Goal: Find specific page/section: Find specific page/section

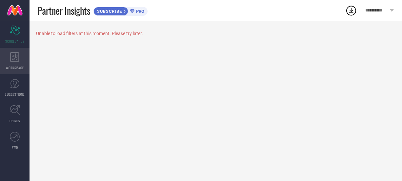
click at [9, 66] on span "WORKSPACE" at bounding box center [15, 67] width 18 height 5
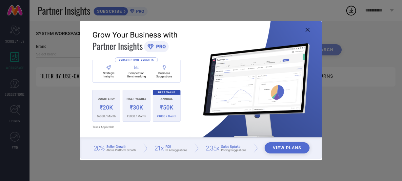
type input "1 STOP FASHION"
type input "All"
click at [309, 29] on icon at bounding box center [308, 30] width 4 height 4
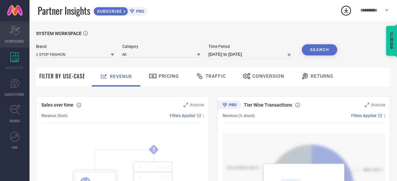
click at [15, 32] on icon "Scorecard" at bounding box center [15, 31] width 10 height 10
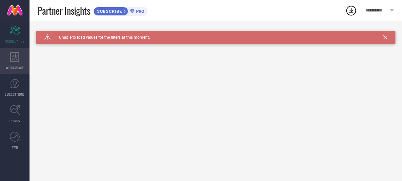
click at [18, 57] on icon at bounding box center [14, 57] width 9 height 10
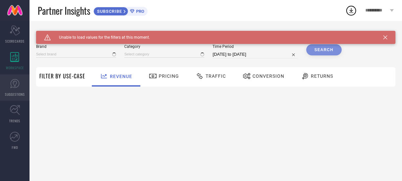
type input "1 STOP FASHION"
type input "All"
click at [12, 91] on link "SUGGESTIONS" at bounding box center [15, 87] width 30 height 26
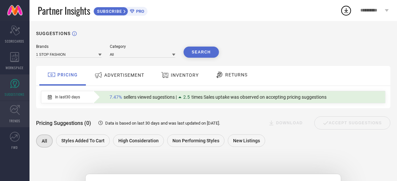
click at [14, 110] on icon at bounding box center [15, 110] width 10 height 10
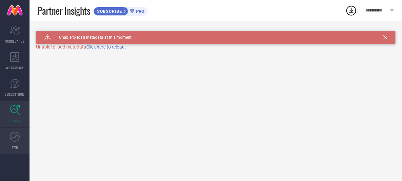
click at [14, 135] on icon at bounding box center [15, 137] width 10 height 10
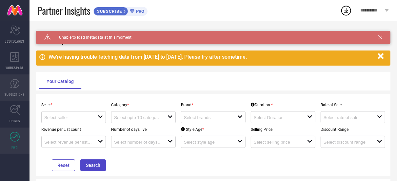
click at [12, 83] on icon at bounding box center [15, 84] width 10 height 10
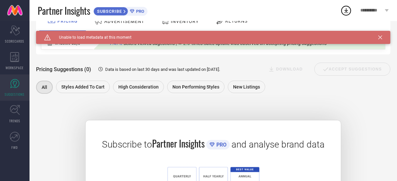
scroll to position [130, 0]
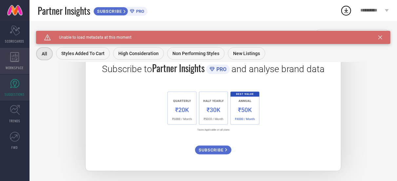
click at [11, 61] on icon at bounding box center [14, 57] width 9 height 10
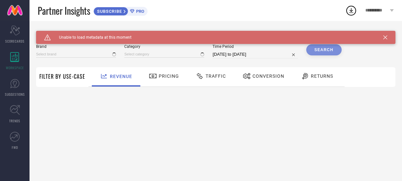
type input "1 STOP FASHION"
type input "All"
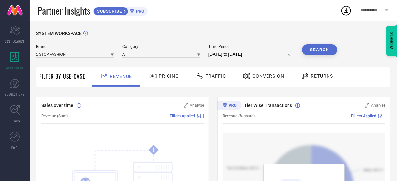
click at [213, 77] on span "Traffic" at bounding box center [216, 75] width 20 height 5
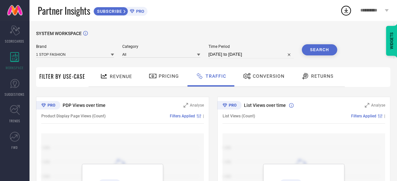
click at [60, 77] on span "Filter By Use-Case" at bounding box center [62, 76] width 46 height 8
click at [16, 39] on span "SCORECARDS" at bounding box center [14, 41] width 19 height 5
